Goal: Information Seeking & Learning: Check status

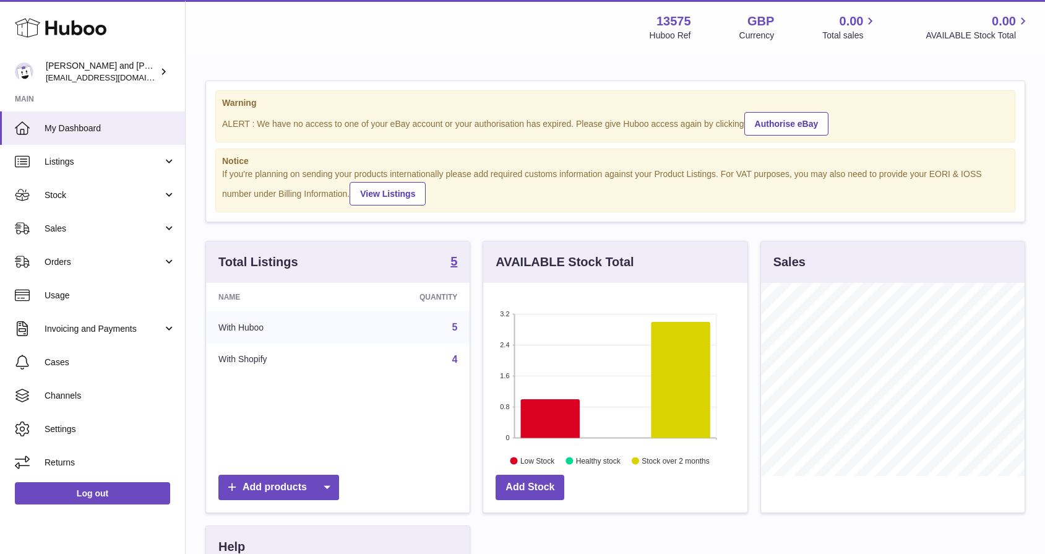
scroll to position [193, 264]
click at [91, 226] on span "Sales" at bounding box center [104, 229] width 118 height 12
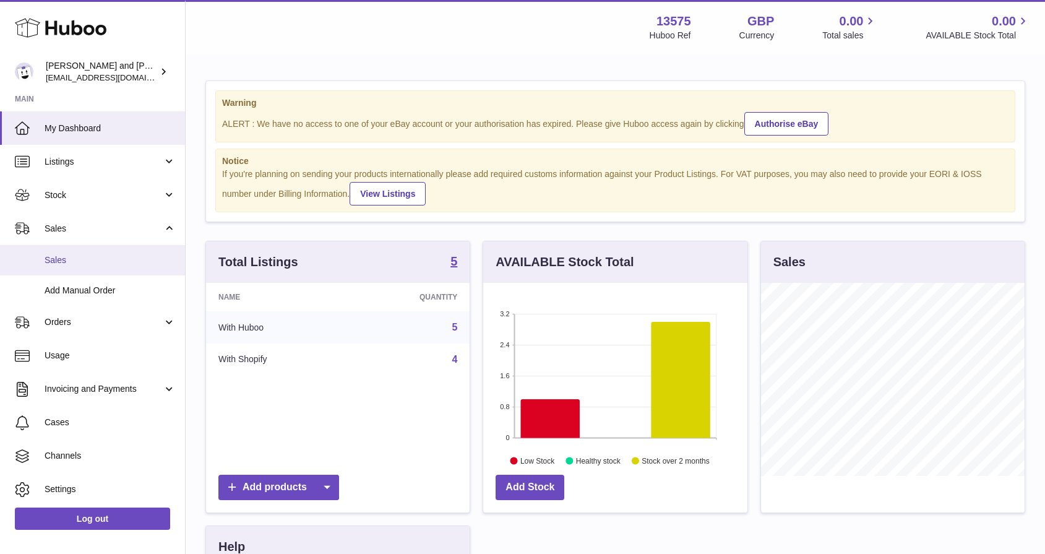
click at [99, 258] on span "Sales" at bounding box center [110, 260] width 131 height 12
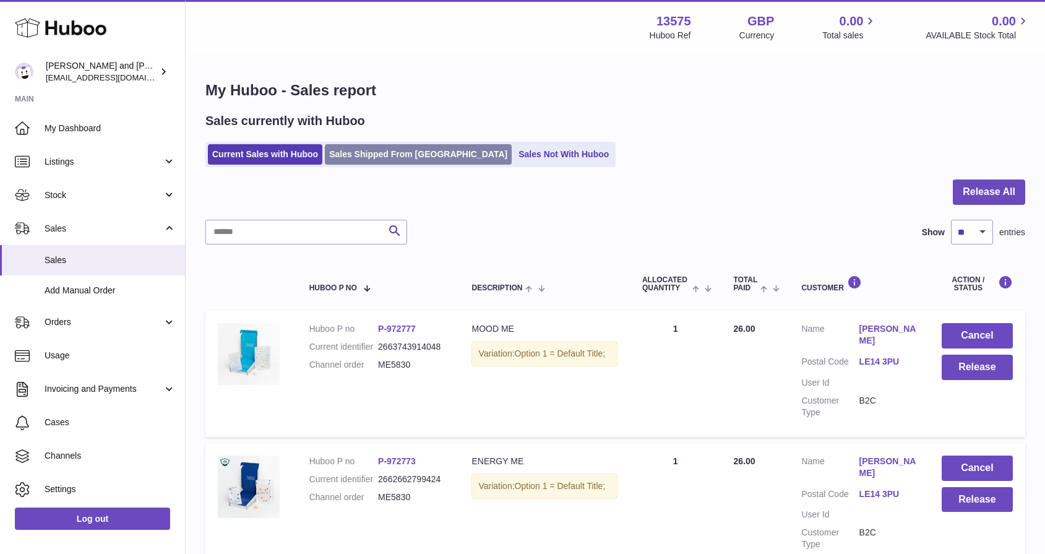
click at [355, 160] on link "Sales Shipped From [GEOGRAPHIC_DATA]" at bounding box center [418, 154] width 187 height 20
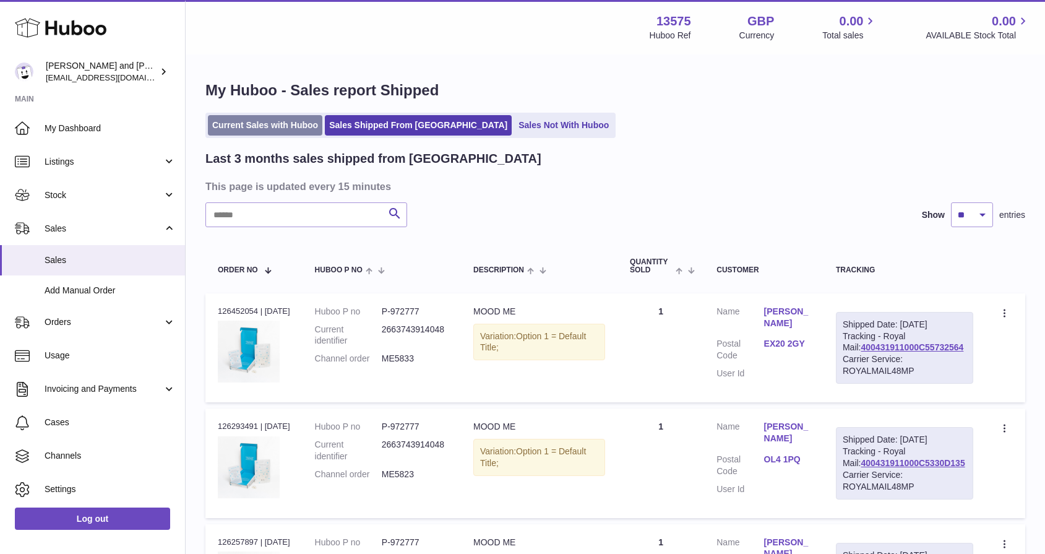
click at [273, 119] on link "Current Sales with Huboo" at bounding box center [265, 125] width 114 height 20
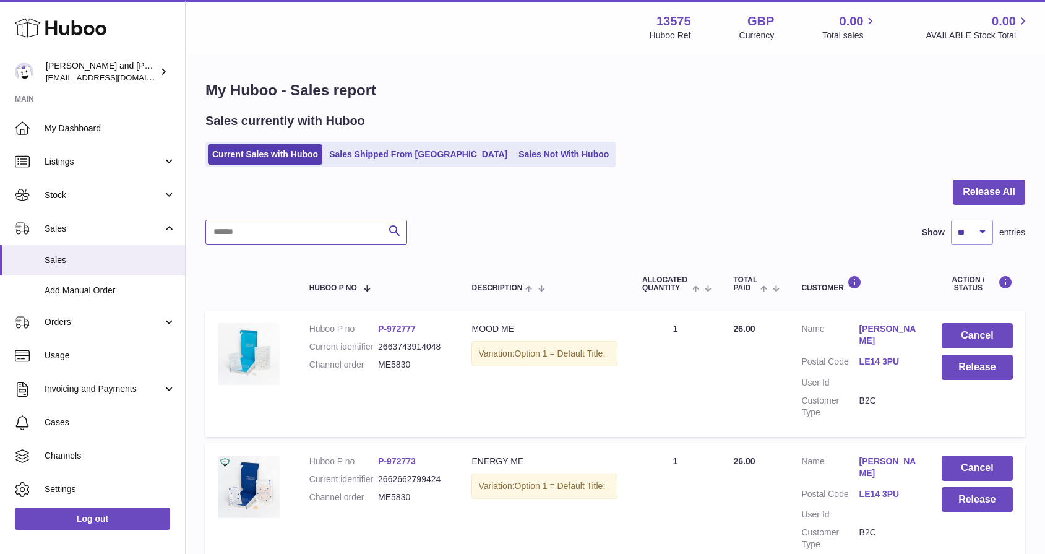
click at [318, 234] on input "text" at bounding box center [306, 232] width 202 height 25
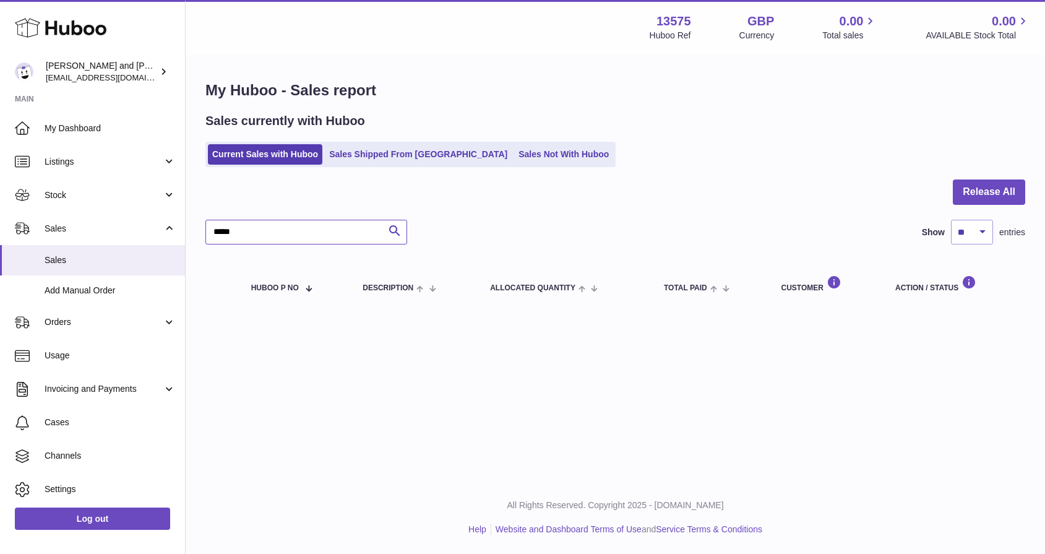
type input "*****"
drag, startPoint x: 318, startPoint y: 234, endPoint x: 401, endPoint y: 153, distance: 115.9
click at [401, 153] on link "Sales Shipped From [GEOGRAPHIC_DATA]" at bounding box center [418, 154] width 187 height 20
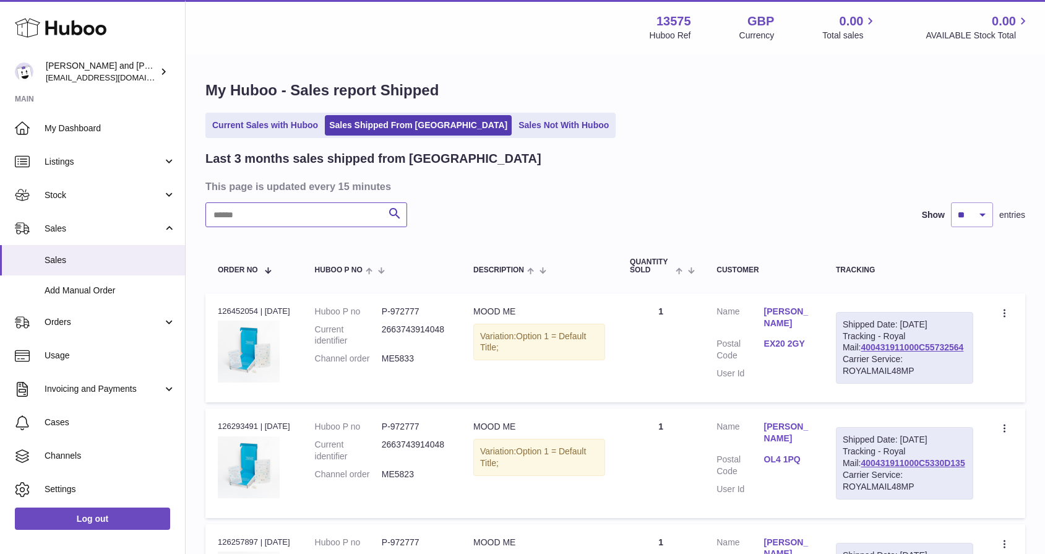
click at [290, 215] on input "text" at bounding box center [306, 214] width 202 height 25
type input "*****"
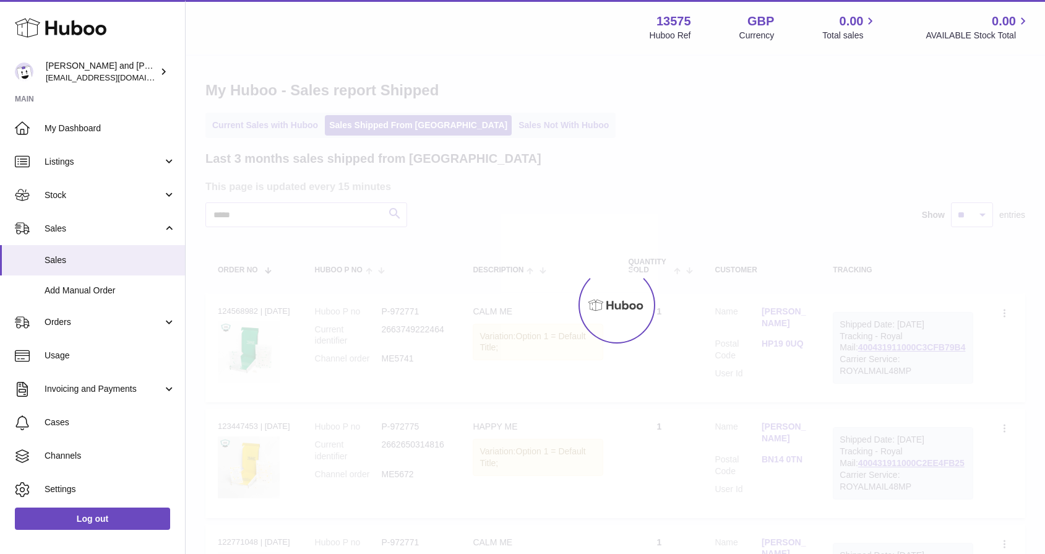
drag, startPoint x: 290, startPoint y: 215, endPoint x: 860, endPoint y: 354, distance: 586.3
click at [860, 354] on div "Menu Huboo 13575 Huboo Ref GBP Currency 0.00 Total sales 0.00 AVAILABLE Stock T…" at bounding box center [615, 447] width 859 height 894
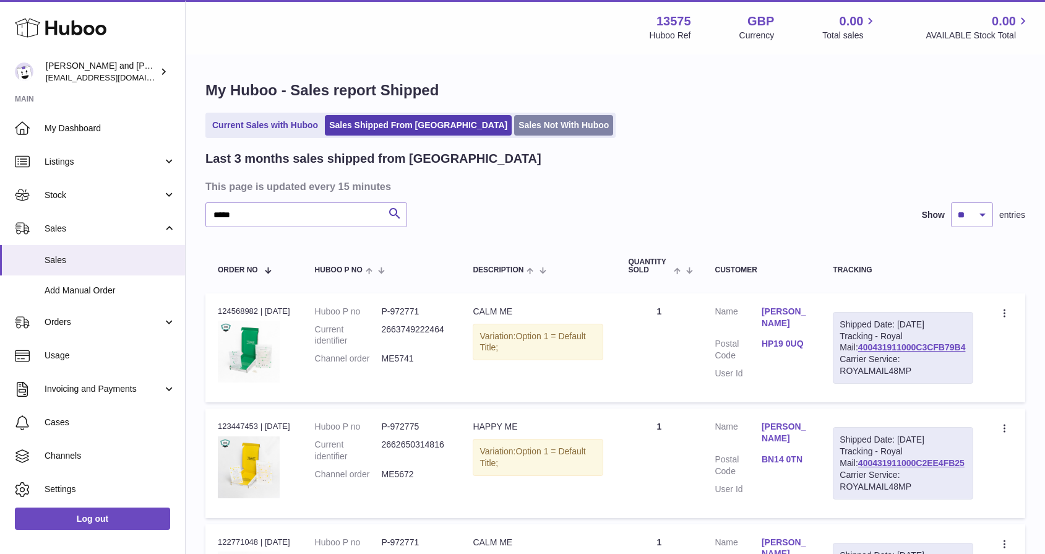
click at [514, 132] on link "Sales Not With Huboo" at bounding box center [563, 125] width 99 height 20
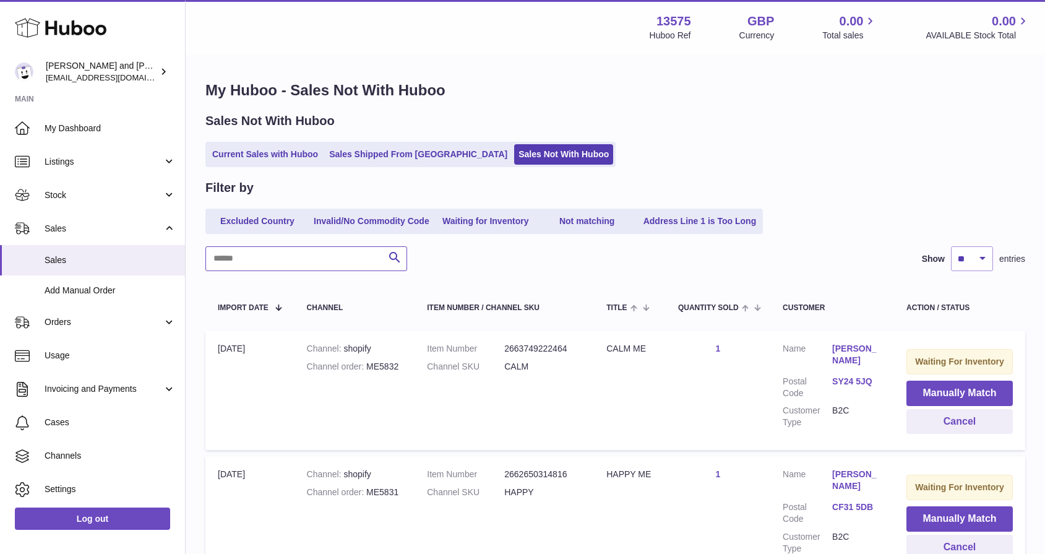
click at [265, 259] on input "text" at bounding box center [306, 258] width 202 height 25
type input "*****"
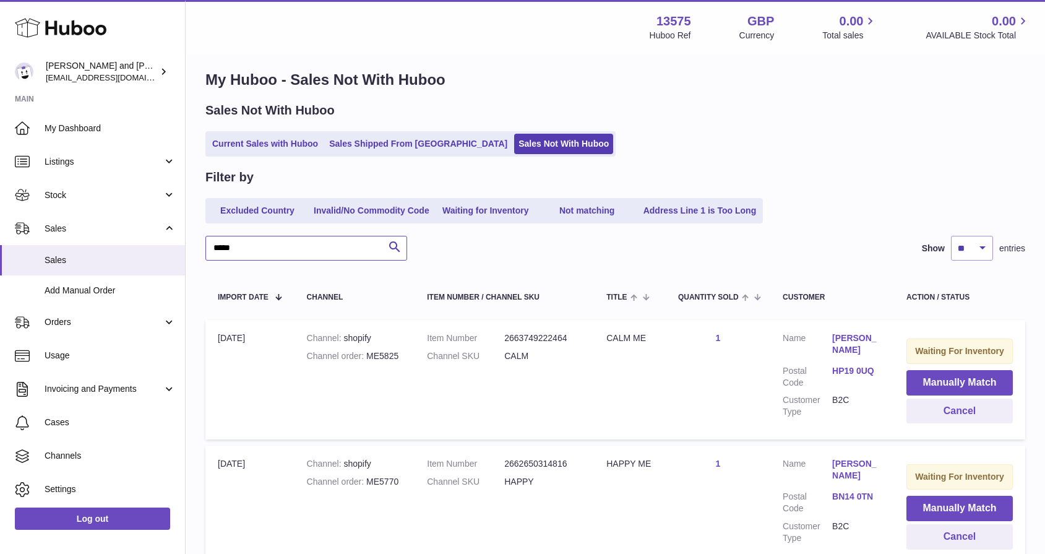
scroll to position [20, 0]
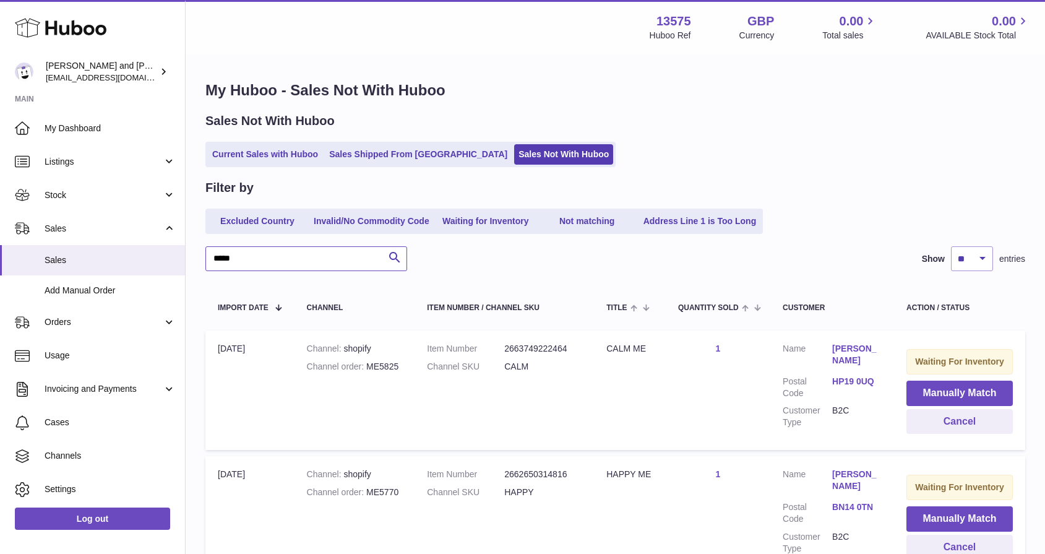
drag, startPoint x: 247, startPoint y: 259, endPoint x: 197, endPoint y: 255, distance: 49.6
click at [197, 255] on div "My Huboo - Sales Not With Huboo Sales Not With Huboo Current Sales with Huboo S…" at bounding box center [615, 394] width 859 height 677
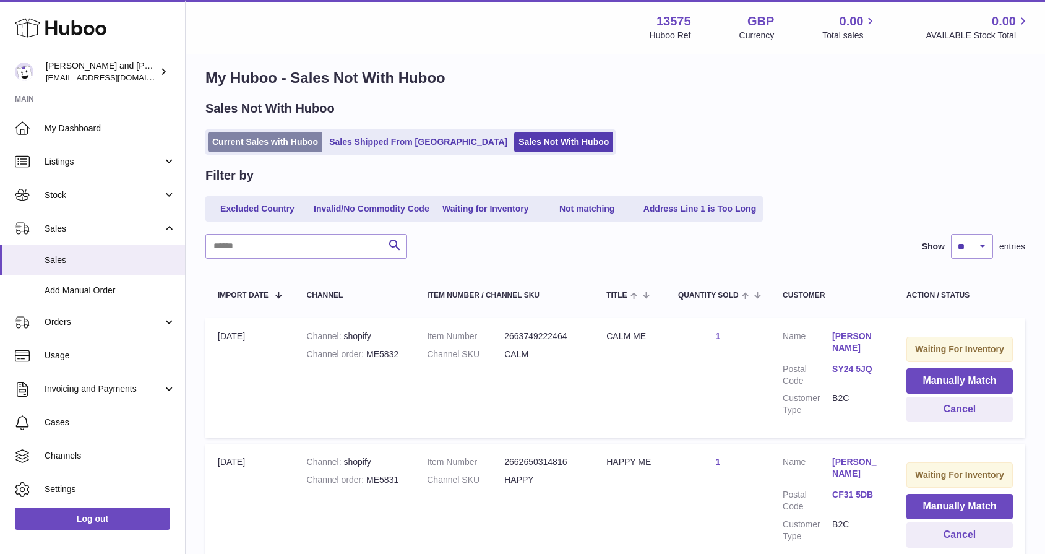
click at [260, 147] on link "Current Sales with Huboo" at bounding box center [265, 142] width 114 height 20
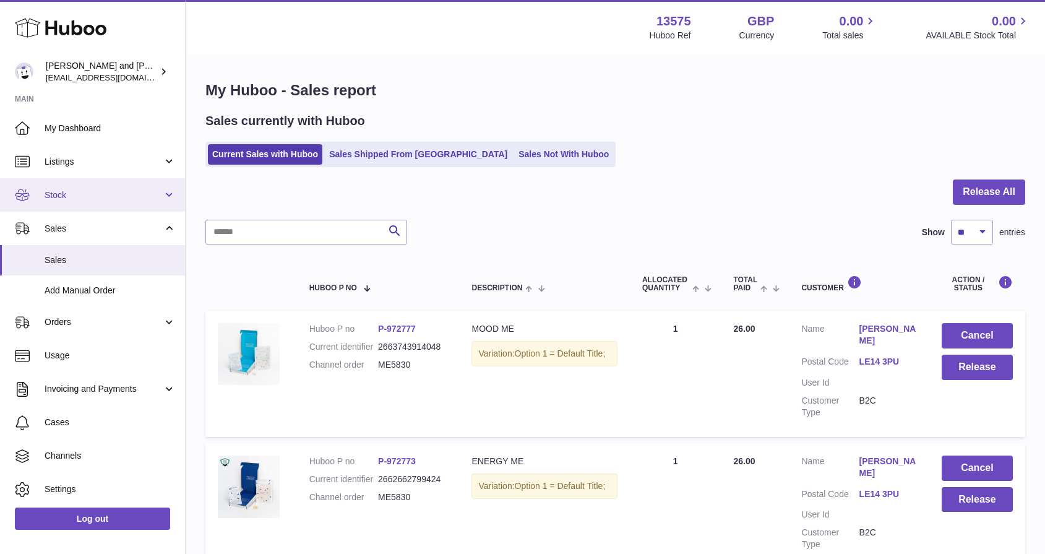
click at [82, 193] on span "Stock" at bounding box center [104, 195] width 118 height 12
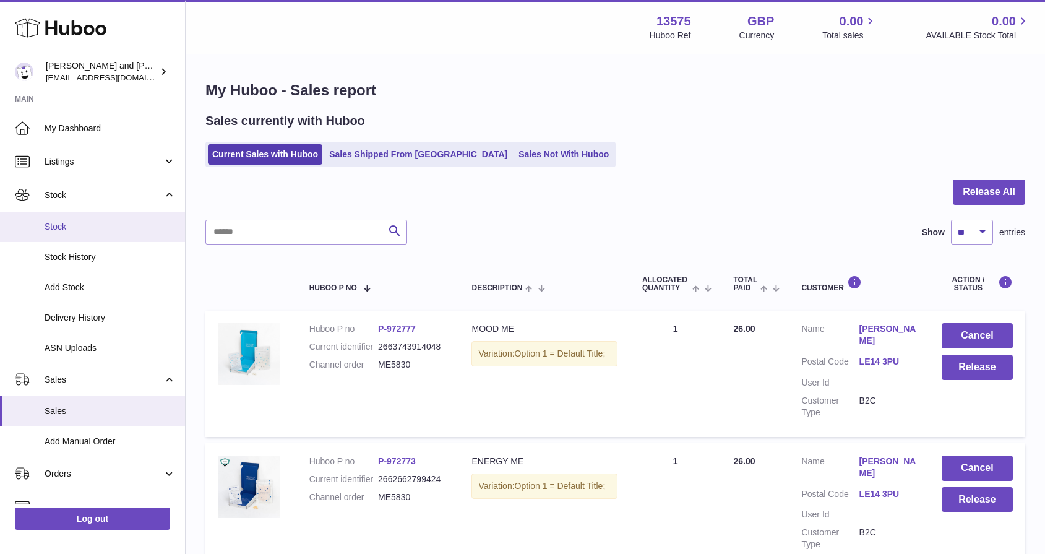
click at [90, 228] on span "Stock" at bounding box center [110, 227] width 131 height 12
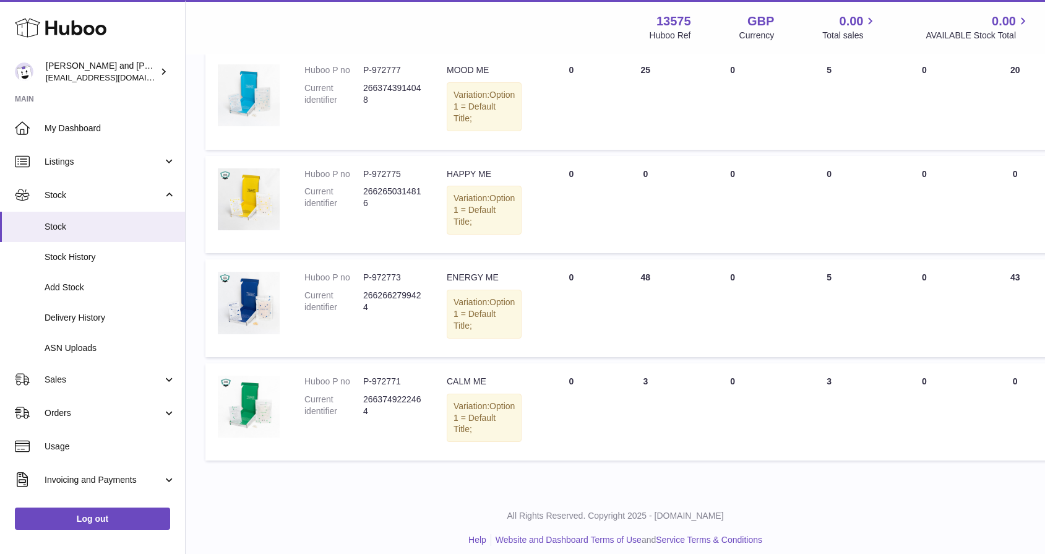
scroll to position [289, 0]
